Goal: Transaction & Acquisition: Purchase product/service

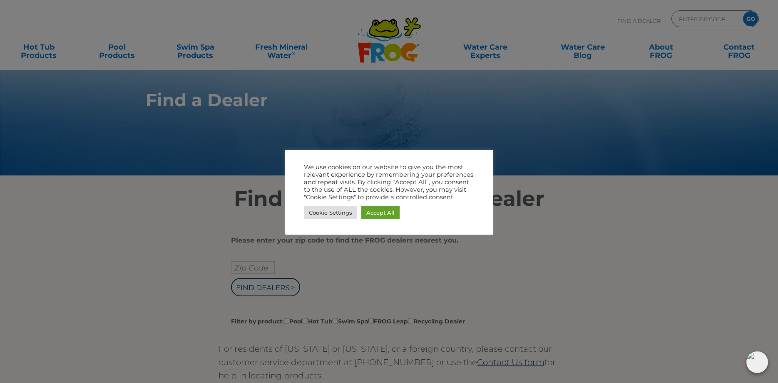
drag, startPoint x: 142, startPoint y: 207, endPoint x: 160, endPoint y: 208, distance: 18.3
click at [142, 207] on div at bounding box center [389, 191] width 778 height 383
click at [626, 238] on div at bounding box center [389, 191] width 778 height 383
click at [337, 214] on link "Cookie Settings" at bounding box center [330, 212] width 53 height 13
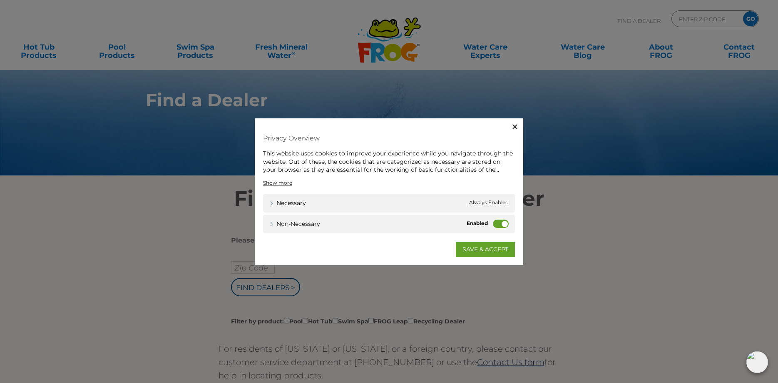
click at [500, 226] on label "Non-necessary" at bounding box center [501, 223] width 16 height 8
click at [0, 0] on input "Non-necessary" at bounding box center [0, 0] width 0 height 0
click at [482, 250] on link "SAVE & ACCEPT" at bounding box center [485, 248] width 59 height 15
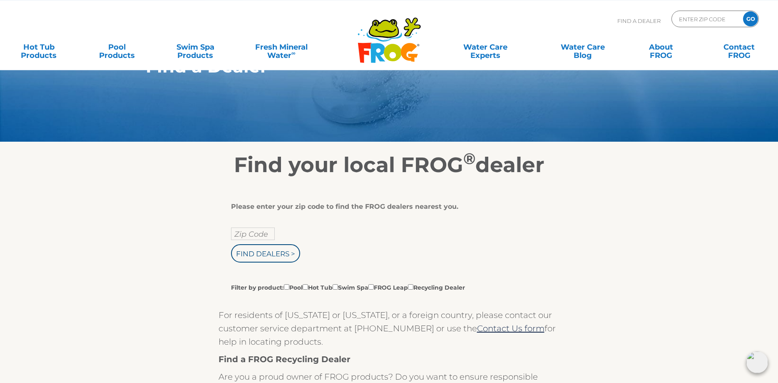
scroll to position [5, 0]
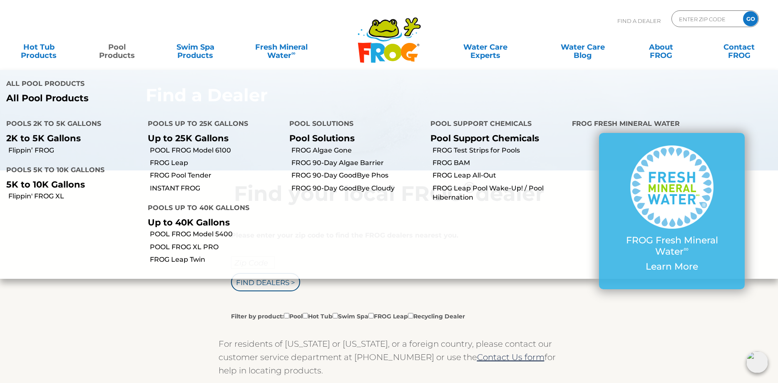
click at [105, 52] on link "Pool Products" at bounding box center [117, 47] width 61 height 17
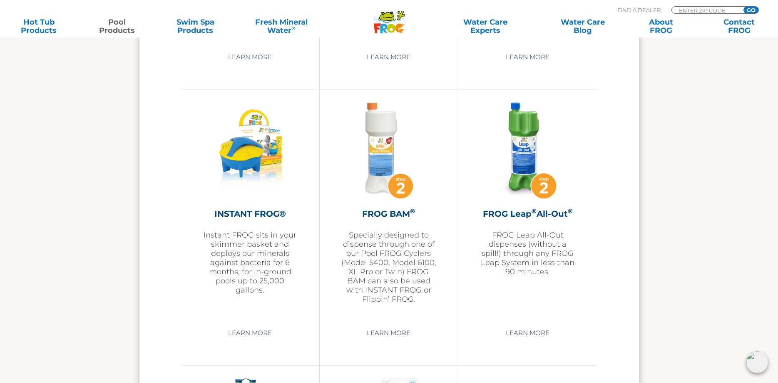
scroll to position [1784, 0]
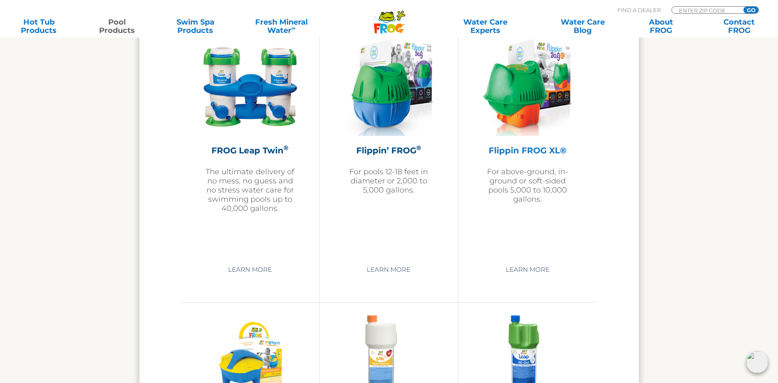
click at [517, 153] on h2 "Flippin FROG XL®" at bounding box center [527, 150] width 97 height 12
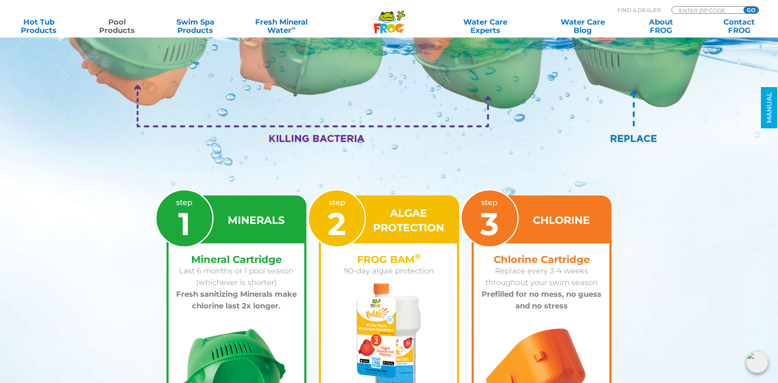
scroll to position [1189, 0]
